Goal: Transaction & Acquisition: Purchase product/service

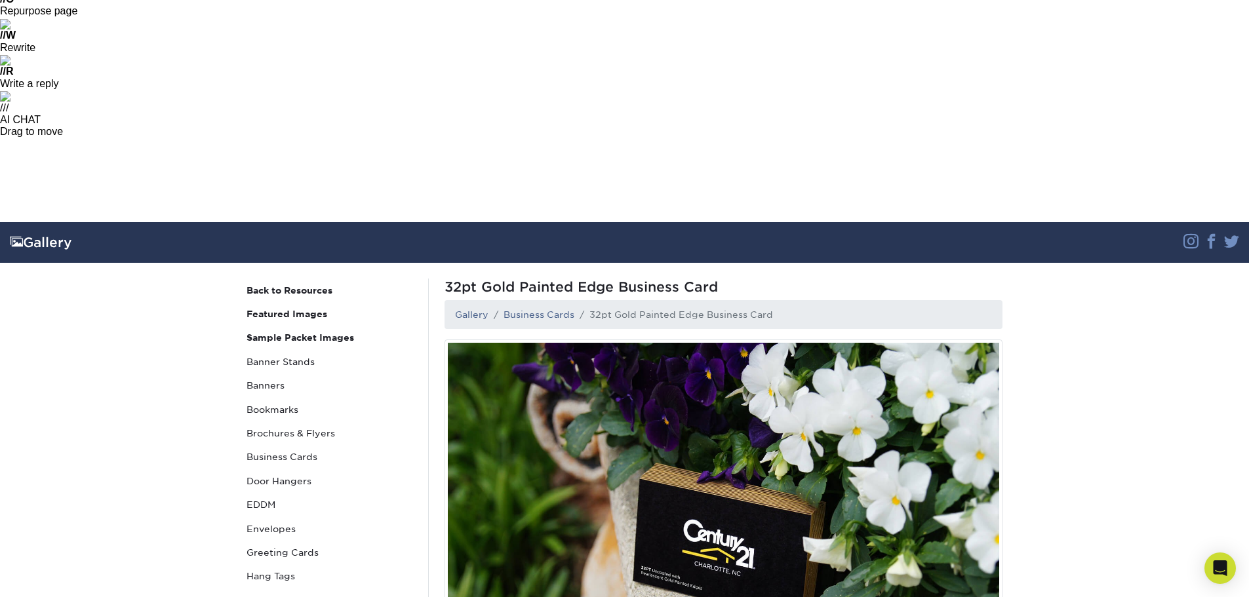
scroll to position [394, 0]
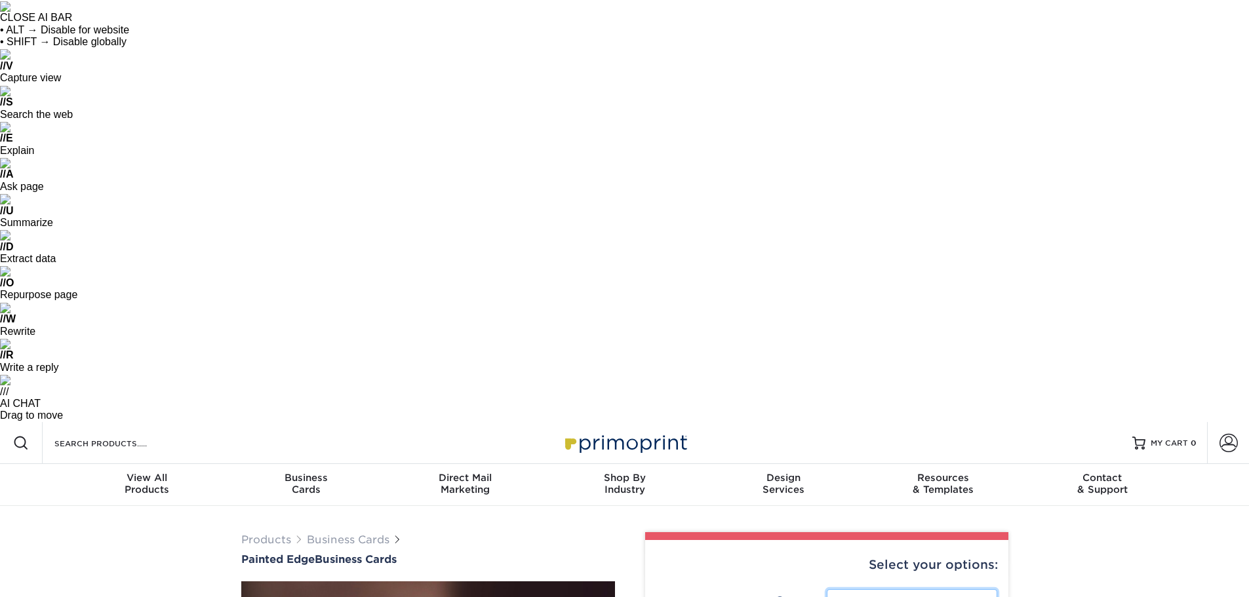
click at [845, 590] on select "Please Select 2" x 3.5" - Standard 2.125" x 3.375" - European 2.5" x 2.5" - Squ…" at bounding box center [912, 602] width 171 height 25
select select "2.00x3.50"
click at [827, 590] on select "Please Select 2" x 3.5" - Standard 2.125" x 3.375" - European 2.5" x 2.5" - Squ…" at bounding box center [912, 602] width 171 height 25
select select "13abbda7-1d64-4f25-8bb2-c179b224825d"
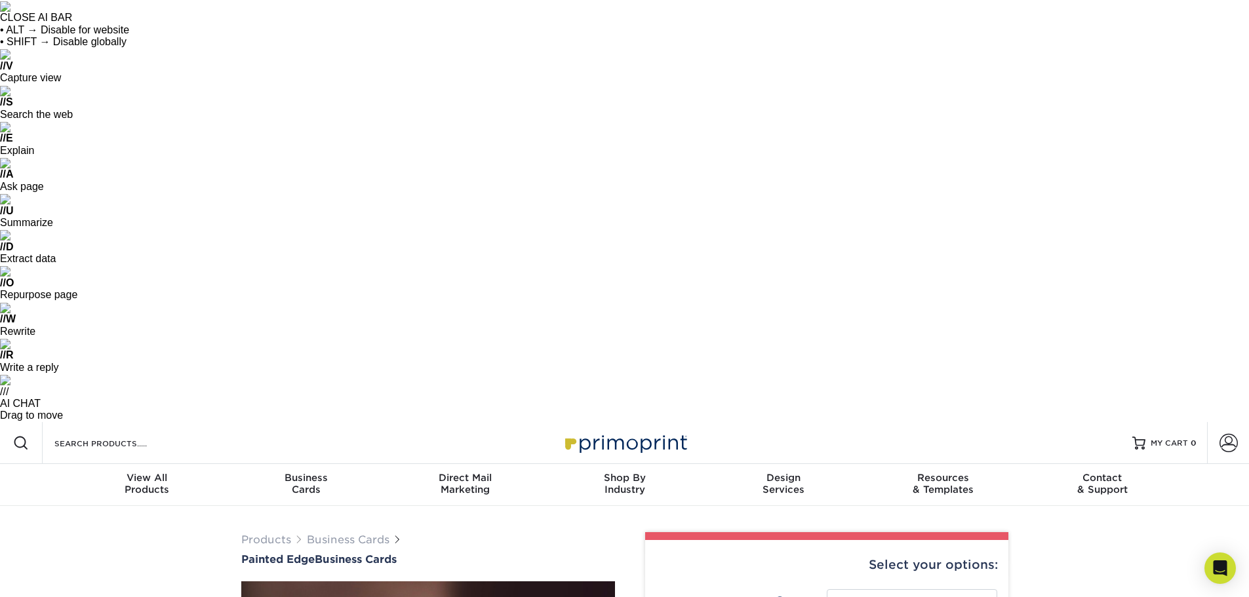
select select "32PTUC"
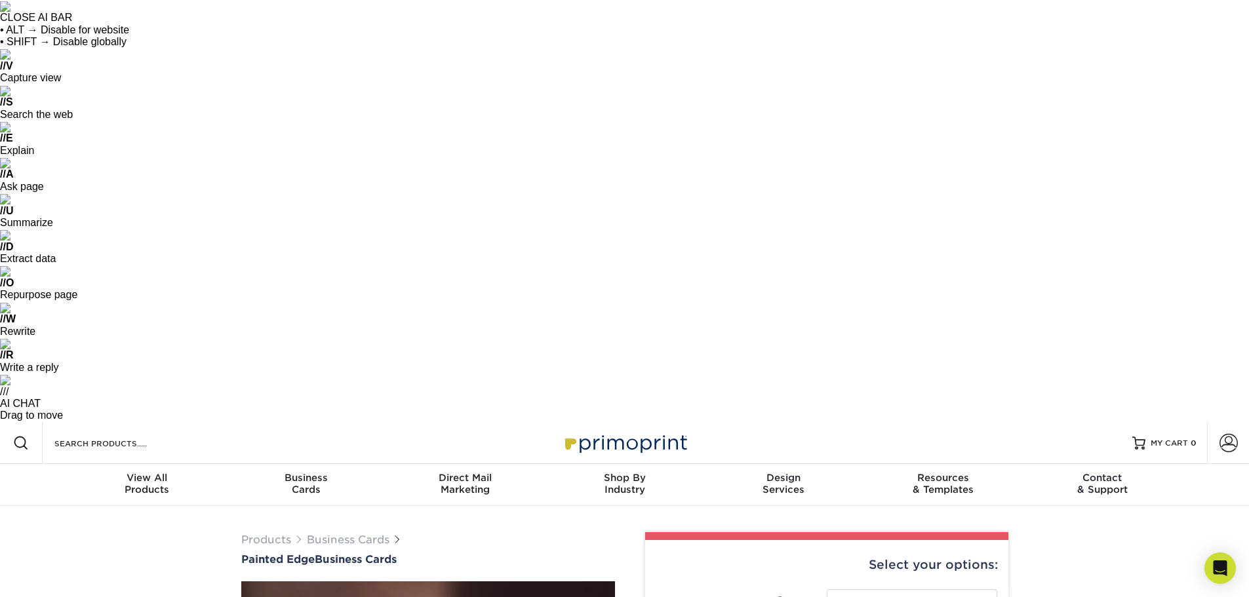
select select "3e7618de-abca-4bda-9f97-8b9129e913d8"
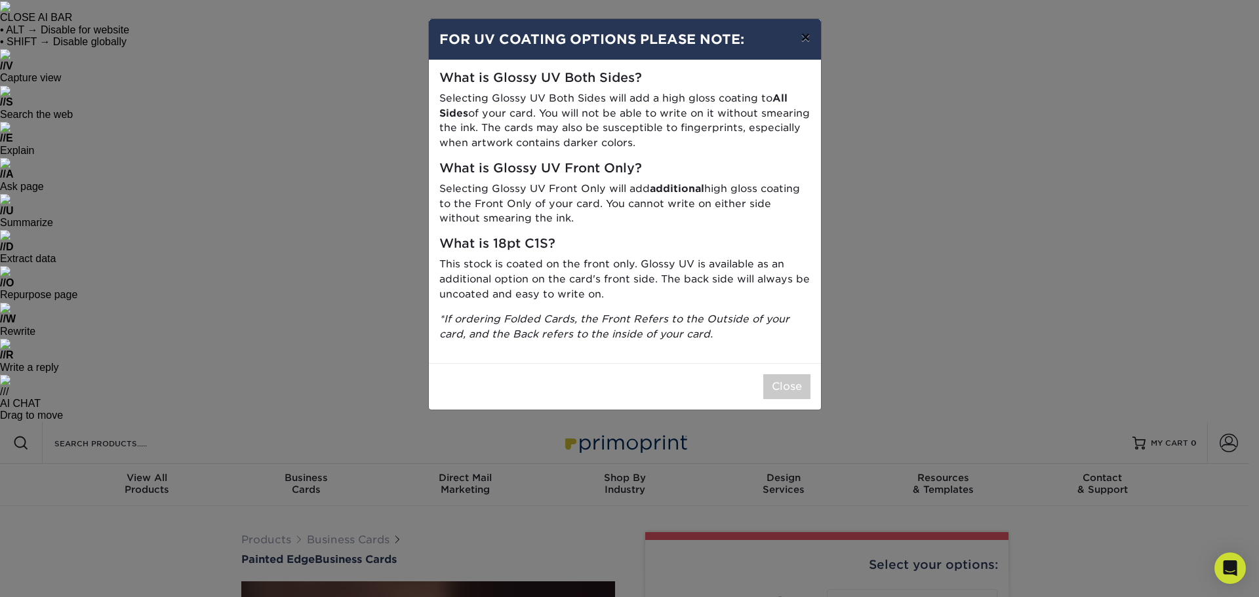
click at [811, 41] on button "×" at bounding box center [805, 37] width 30 height 37
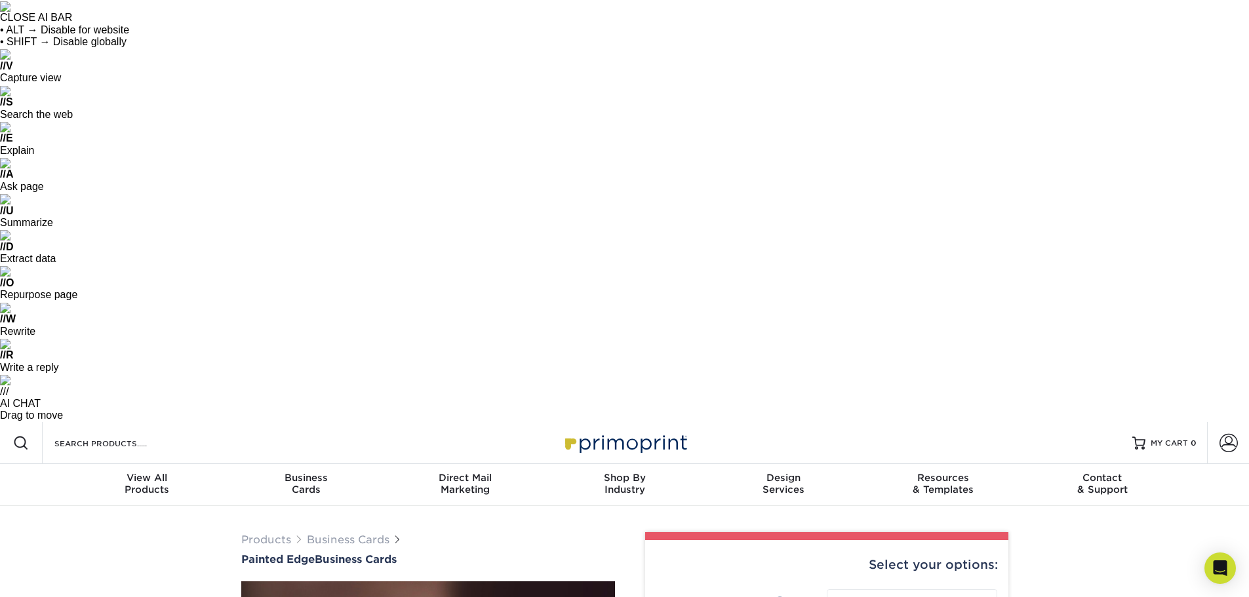
select select "3b5148f1-0588-4f88-a218-97bcfdce65c1"
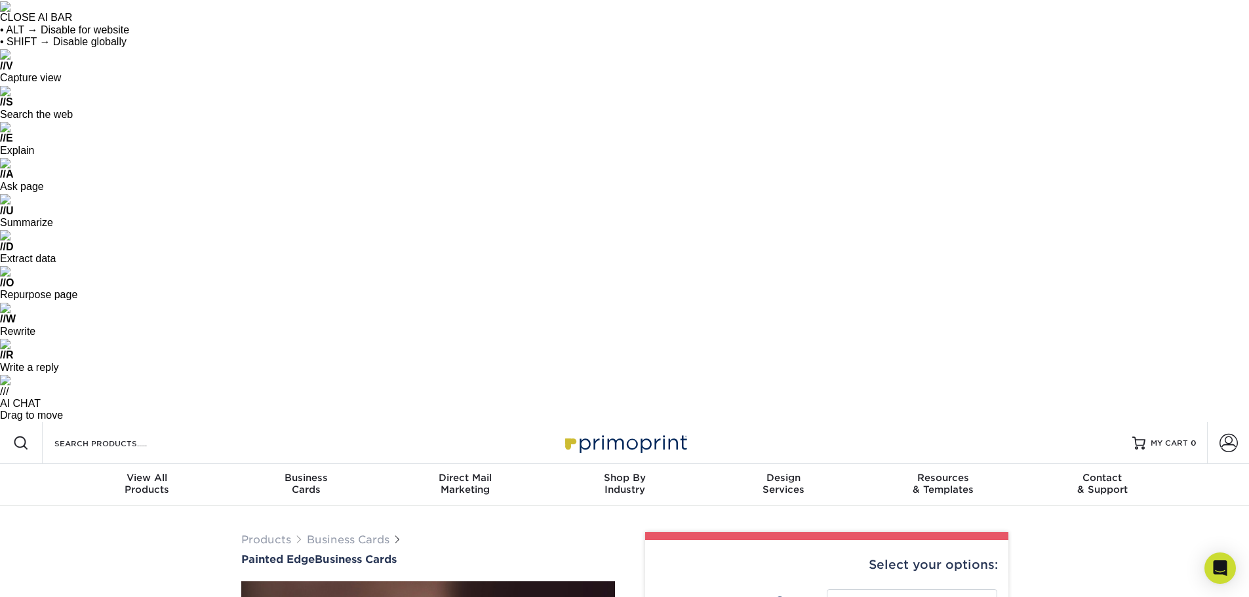
select select "84f43a64-87e1-46ad-aba1-d69946adcbfc"
select select "upload"
